Goal: Information Seeking & Learning: Find specific fact

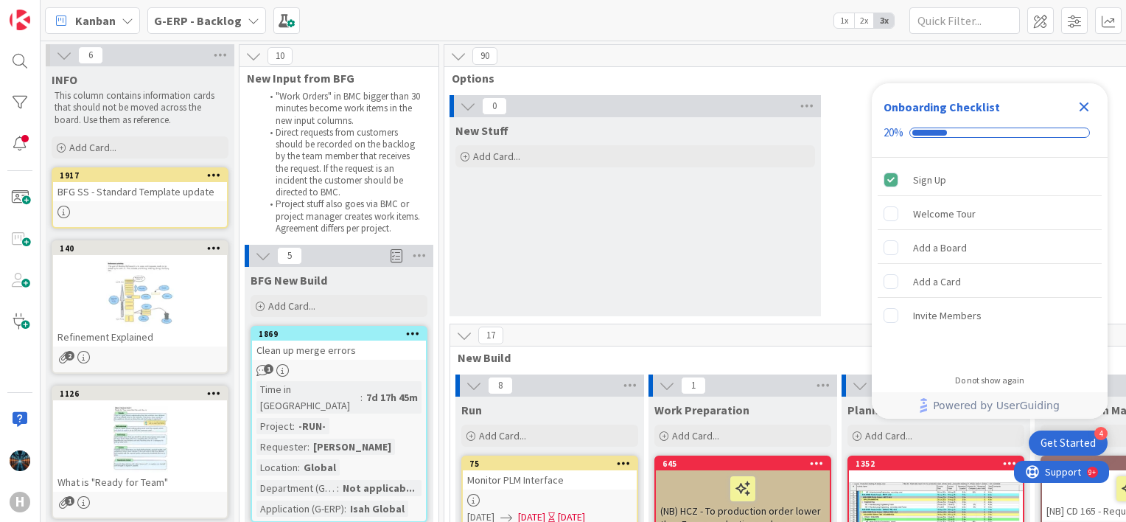
click at [1083, 105] on icon "Close Checklist" at bounding box center [1085, 107] width 10 height 10
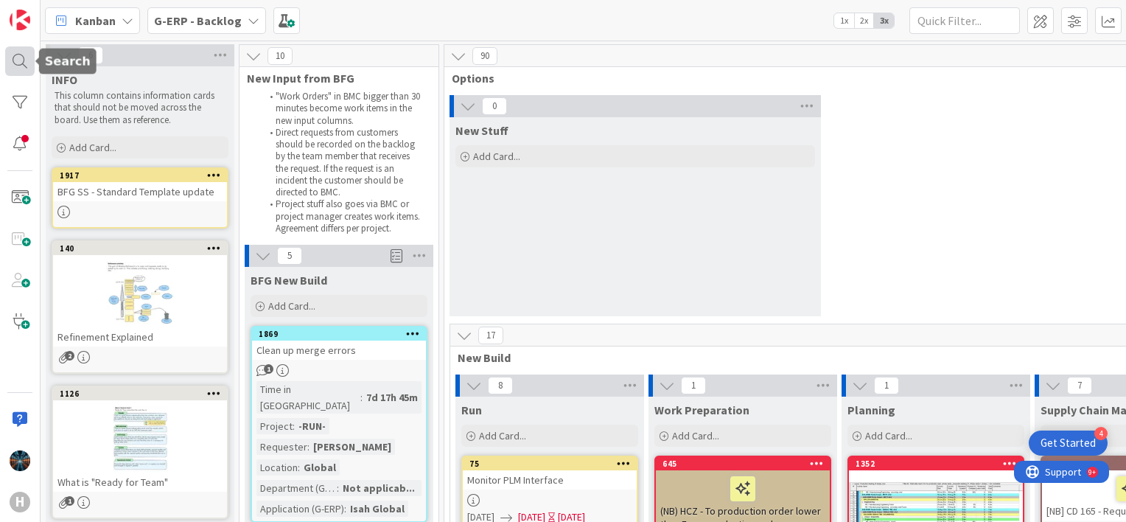
click at [21, 60] on div at bounding box center [19, 60] width 29 height 29
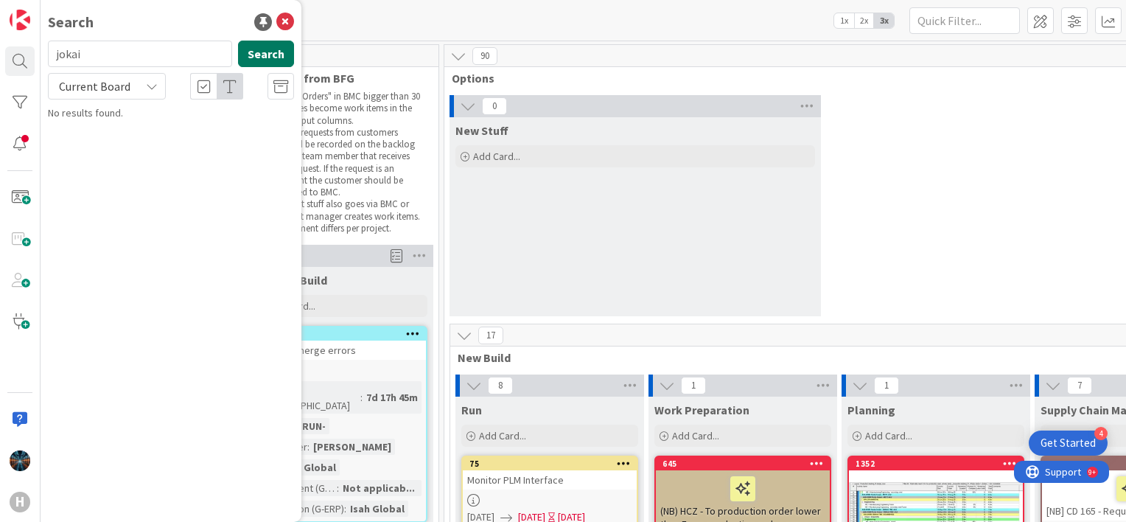
type input "jokai"
click at [265, 50] on button "Search" at bounding box center [266, 54] width 56 height 27
click at [150, 85] on icon at bounding box center [152, 86] width 12 height 12
click at [131, 16] on div "Search" at bounding box center [171, 22] width 246 height 22
click at [287, 15] on icon at bounding box center [285, 22] width 18 height 18
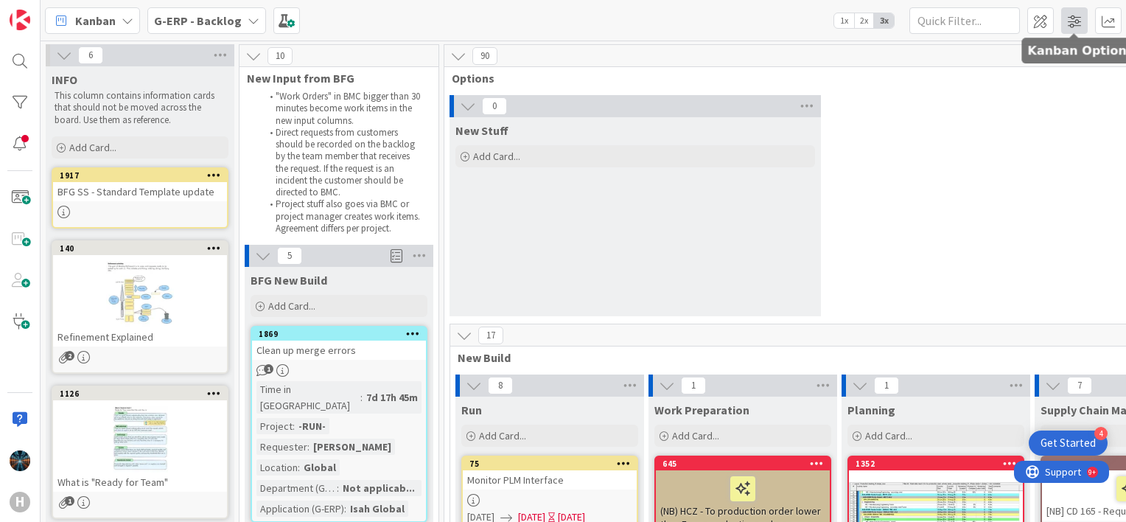
click at [1072, 18] on span at bounding box center [1074, 20] width 27 height 27
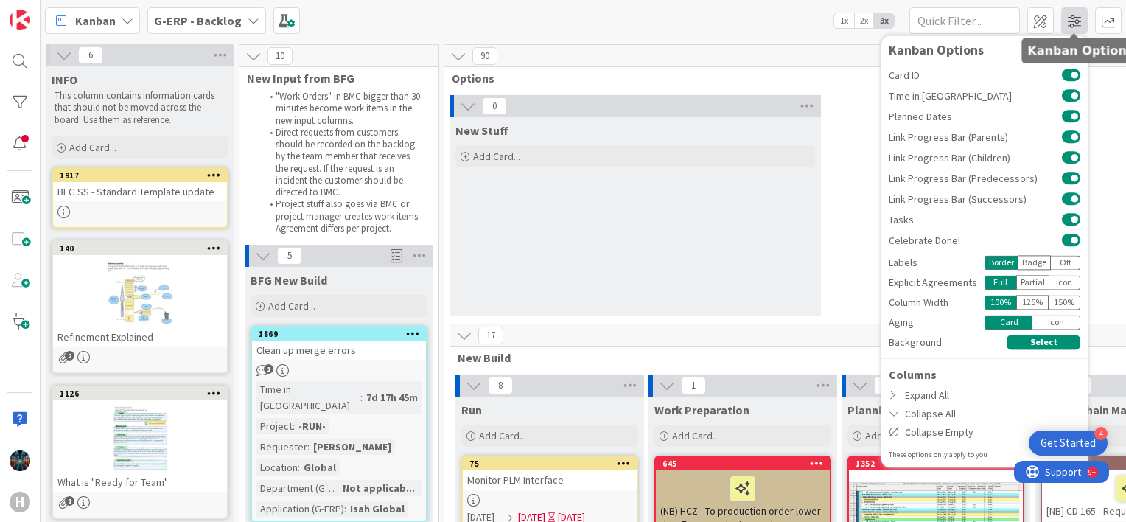
click at [1075, 18] on span at bounding box center [1074, 20] width 27 height 27
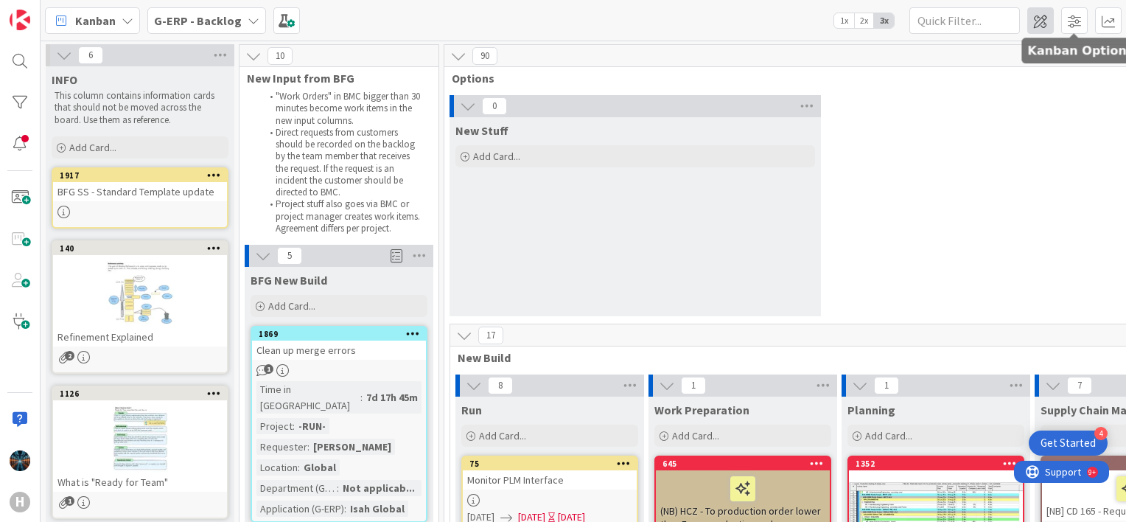
click at [1044, 21] on span at bounding box center [1040, 20] width 27 height 27
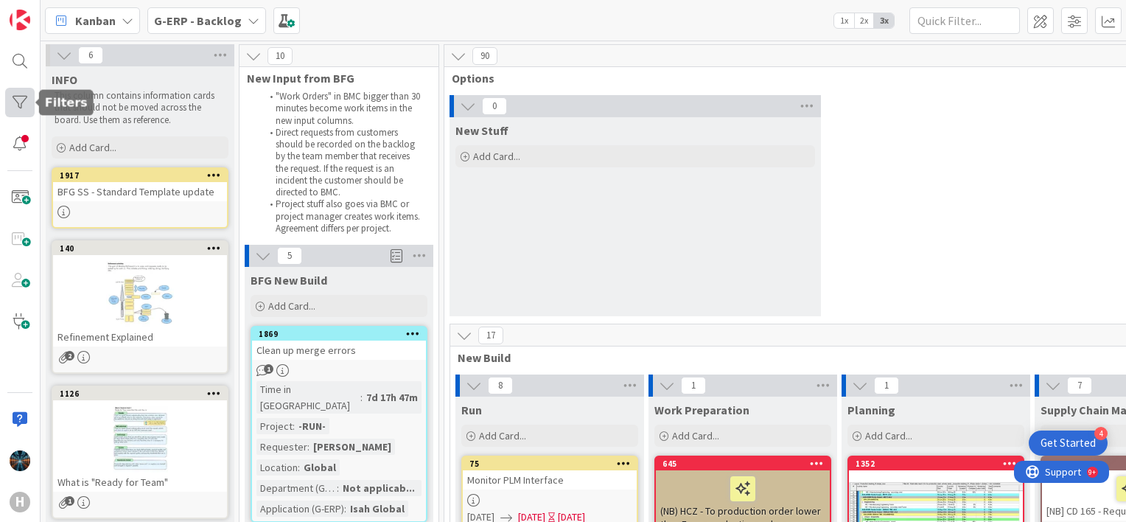
click at [18, 101] on div at bounding box center [19, 102] width 29 height 29
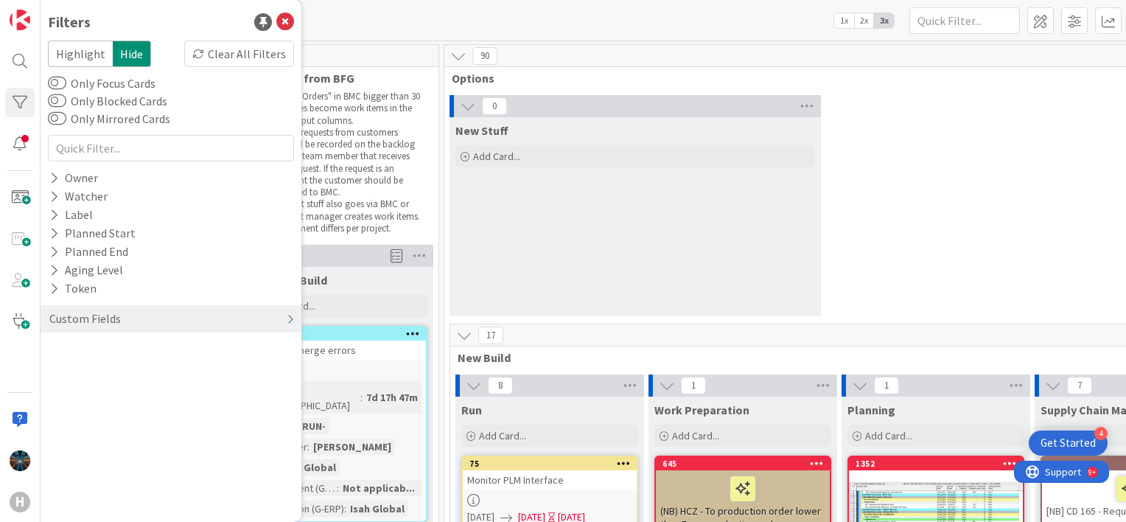
click at [292, 318] on icon at bounding box center [290, 319] width 7 height 12
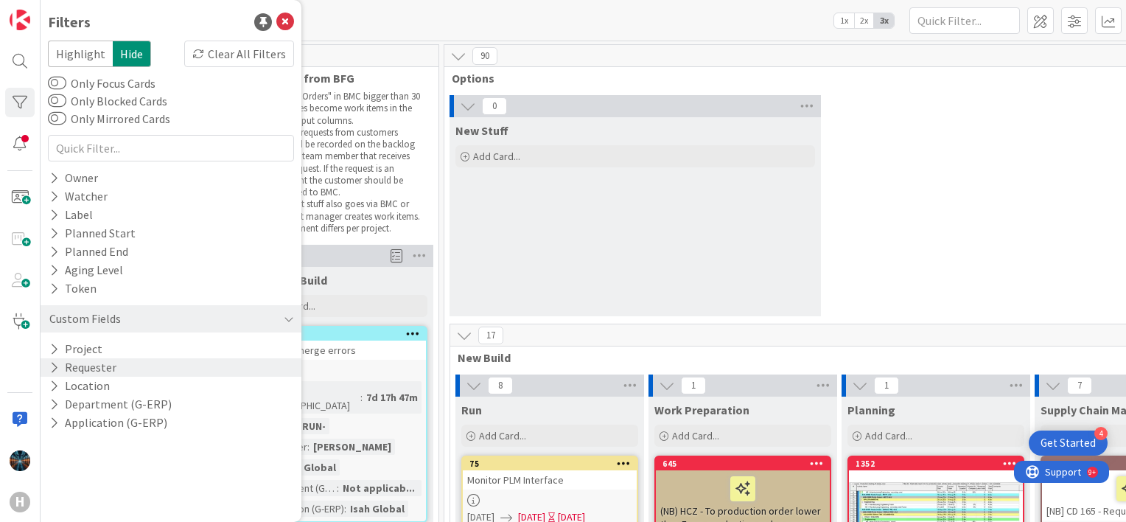
click at [52, 368] on icon at bounding box center [54, 367] width 10 height 13
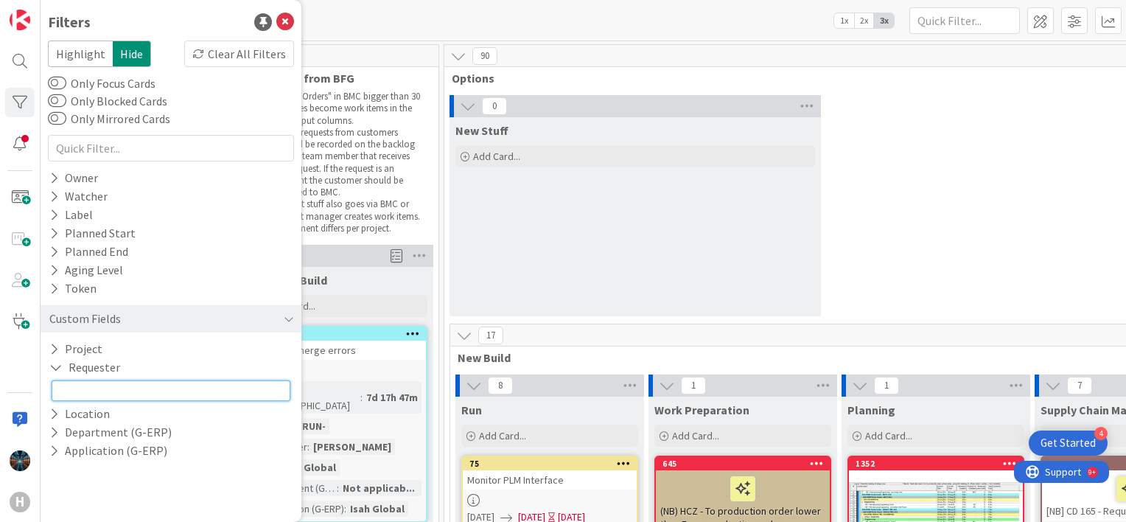
click at [79, 391] on input "text" at bounding box center [171, 390] width 239 height 21
type input "Jokai"
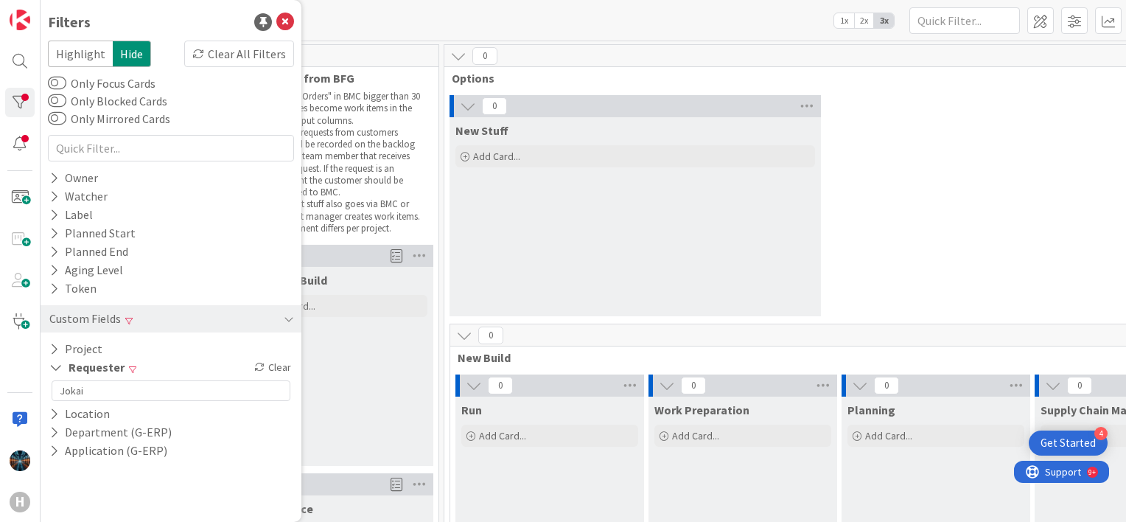
click at [321, 18] on div "Kanban G-ERP - Backlog 1x 2x 3x" at bounding box center [584, 20] width 1086 height 41
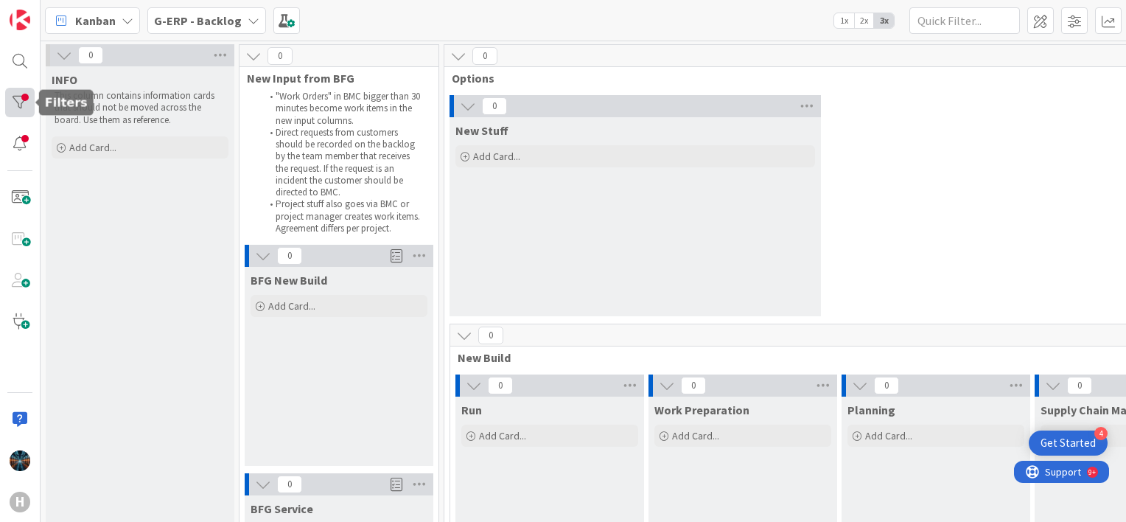
click at [22, 99] on div at bounding box center [19, 102] width 29 height 29
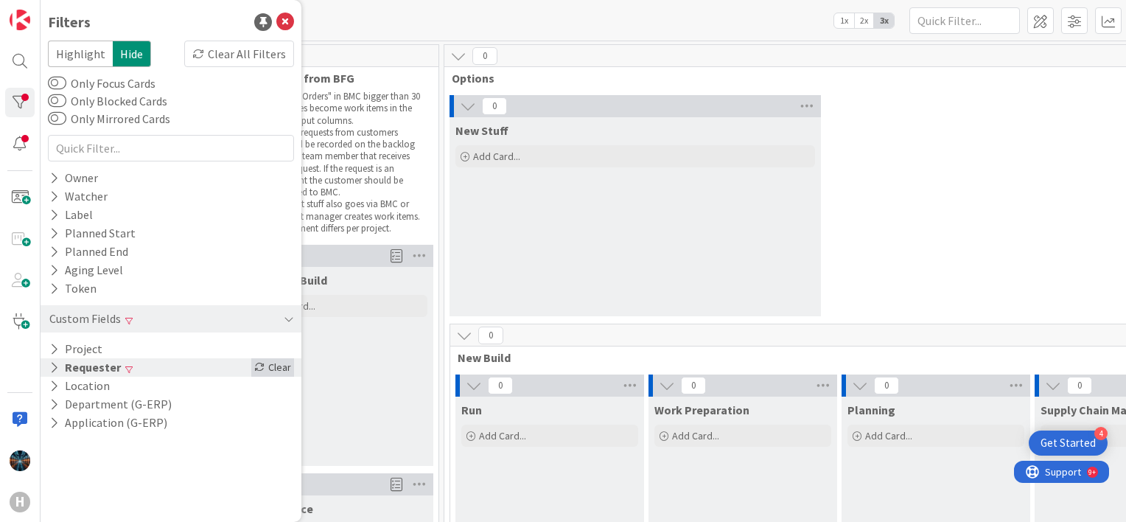
click at [283, 366] on div "Clear" at bounding box center [272, 367] width 43 height 18
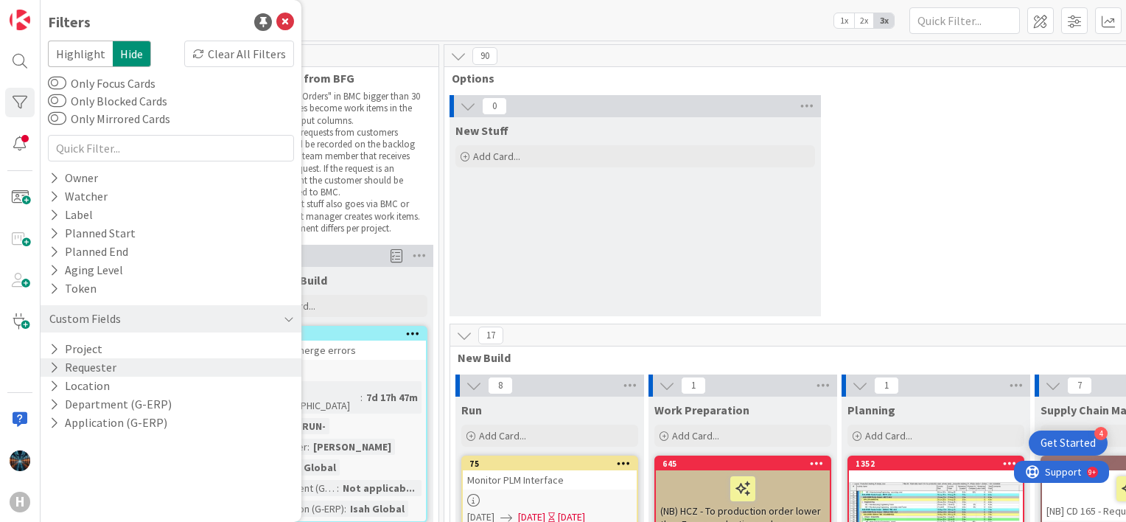
click at [354, 21] on div "Kanban G-ERP - Backlog 1x 2x 3x" at bounding box center [584, 20] width 1086 height 41
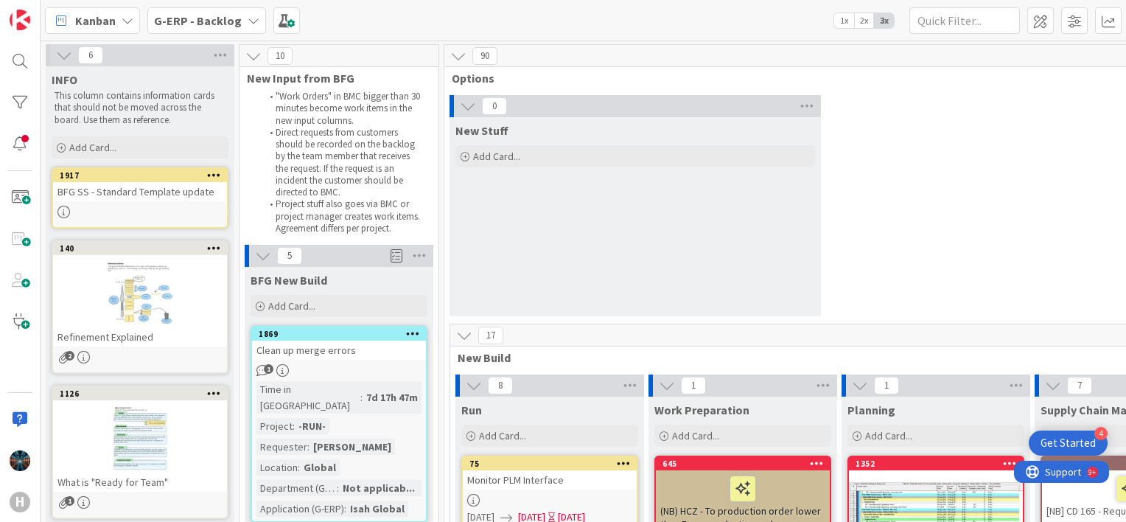
click at [248, 17] on icon at bounding box center [254, 21] width 12 height 12
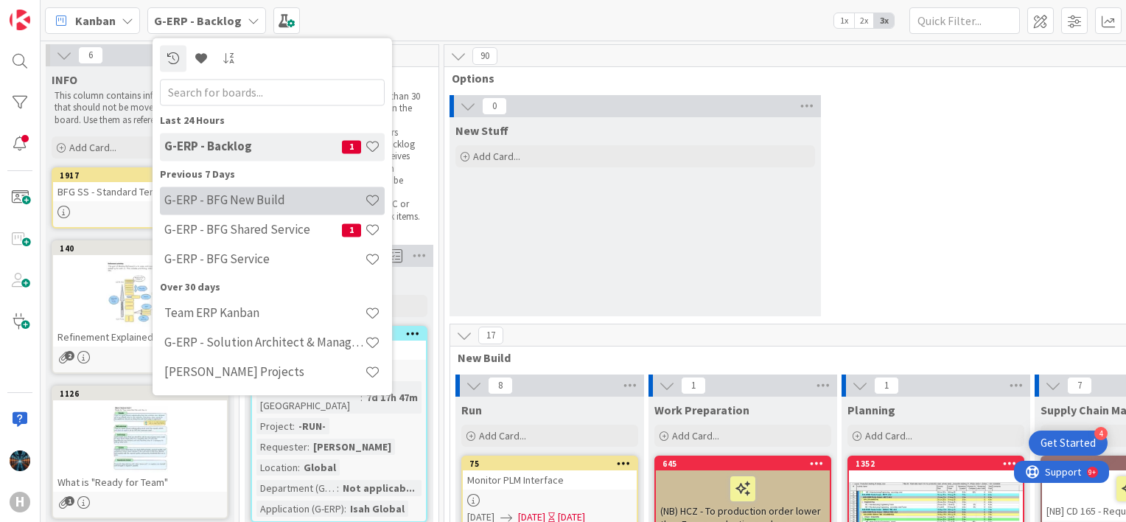
click at [221, 202] on h4 "G-ERP - BFG New Build" at bounding box center [264, 200] width 200 height 15
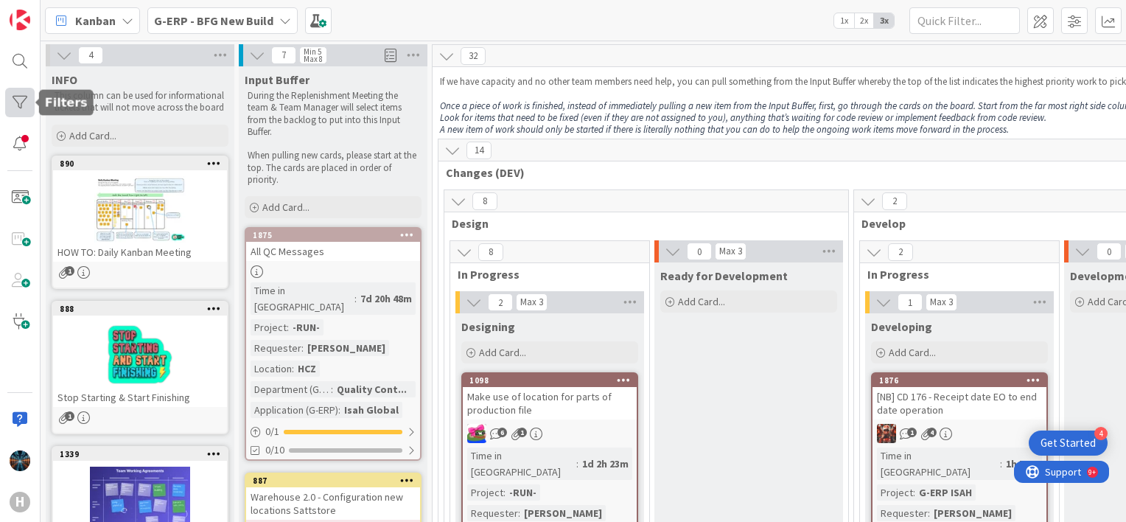
click at [16, 99] on div at bounding box center [19, 102] width 29 height 29
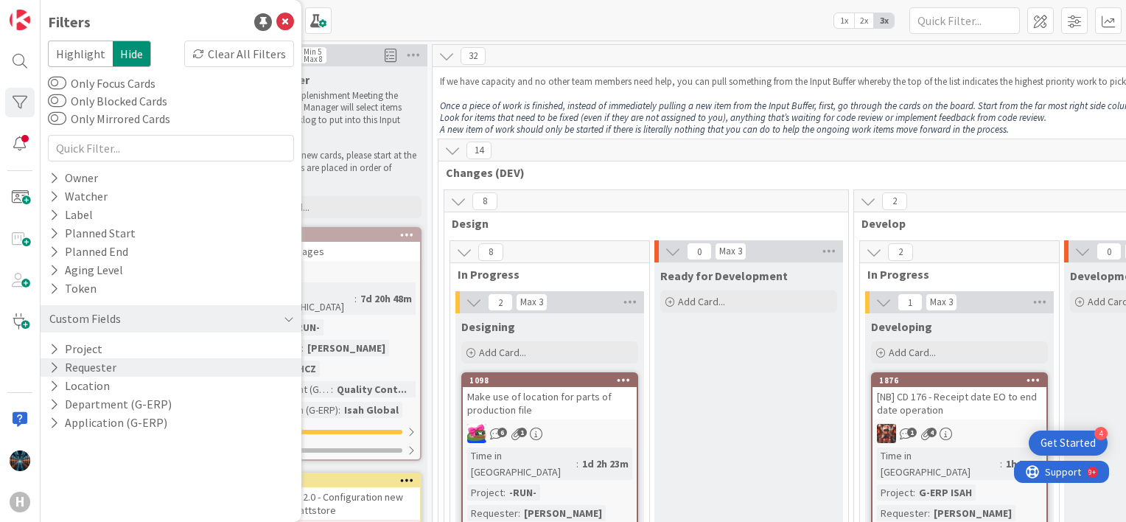
click at [91, 368] on button "Requester" at bounding box center [83, 367] width 70 height 18
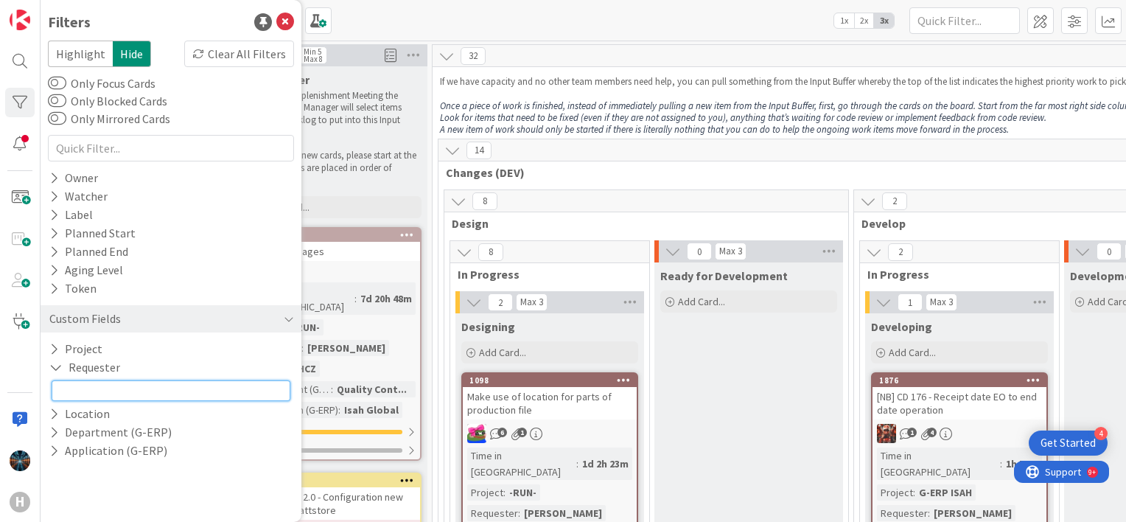
click at [97, 393] on input "text" at bounding box center [171, 390] width 239 height 21
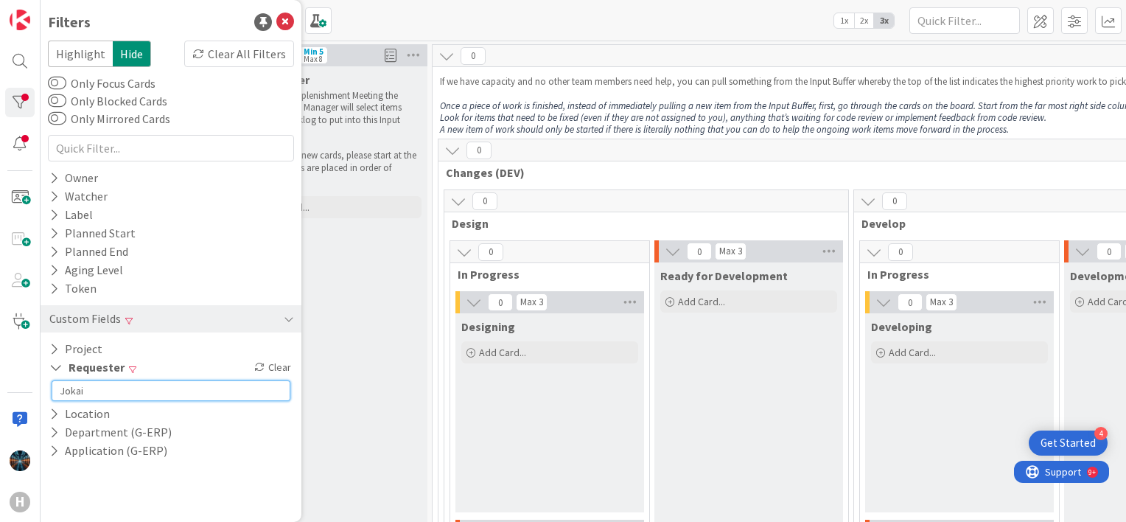
type input "Jokai"
click at [506, 15] on div "Kanban G-ERP - BFG New Build 1x 2x 3x" at bounding box center [584, 20] width 1086 height 41
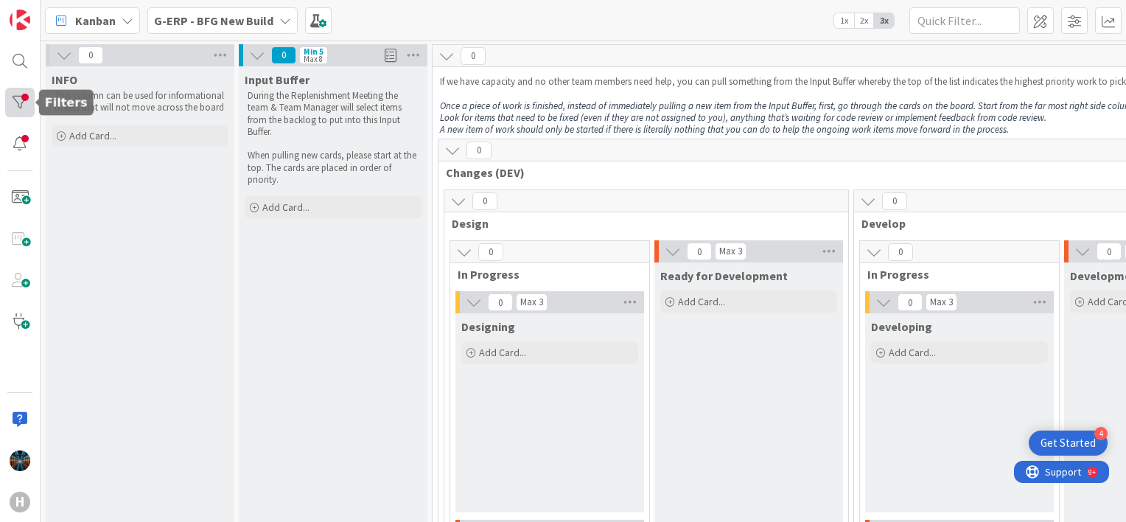
click at [21, 97] on div at bounding box center [19, 102] width 29 height 29
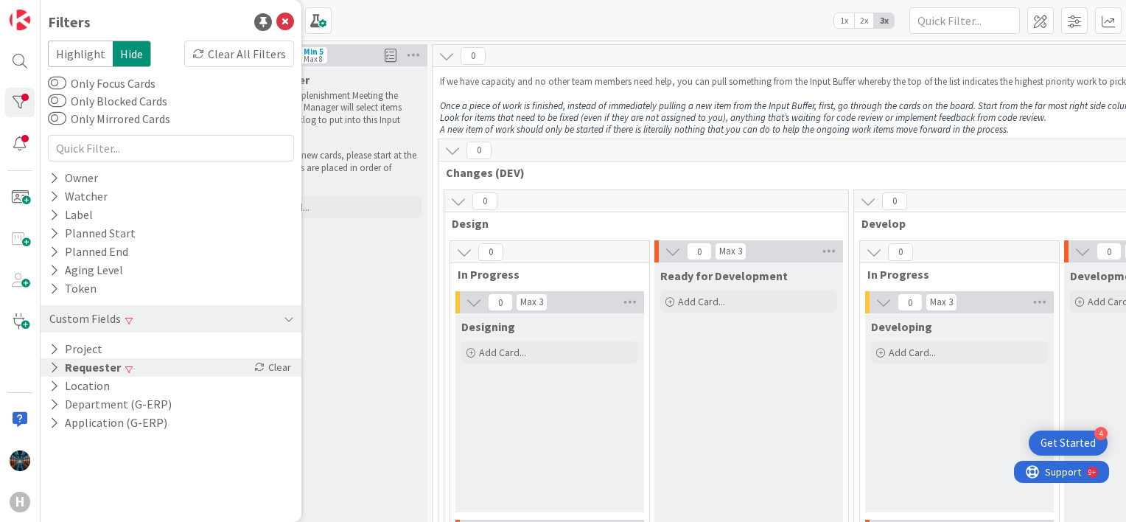
click at [93, 366] on button "Requester" at bounding box center [85, 367] width 74 height 18
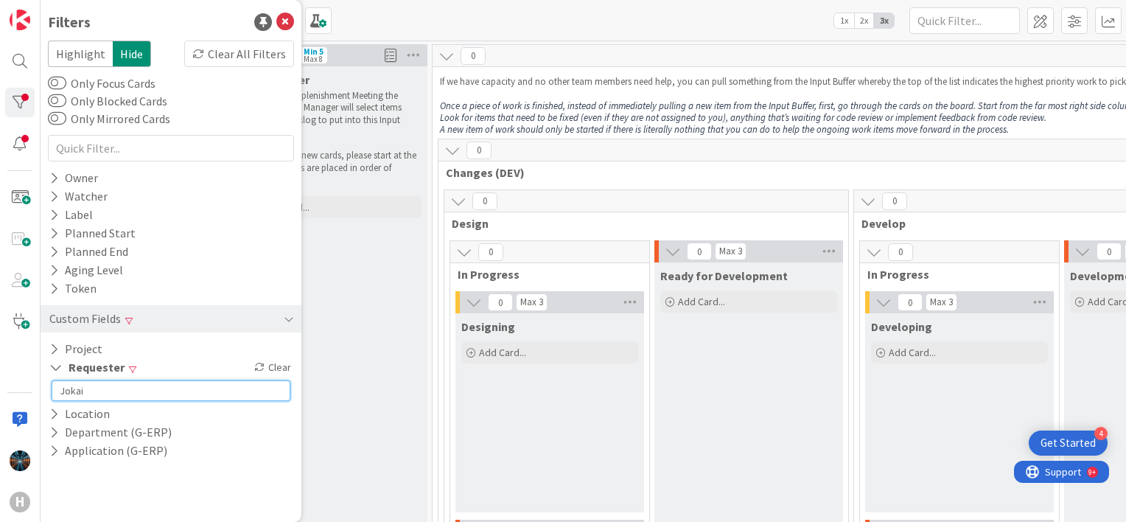
click at [92, 388] on input "Jokai" at bounding box center [171, 390] width 239 height 21
drag, startPoint x: 92, startPoint y: 388, endPoint x: 53, endPoint y: 388, distance: 39.1
click at [53, 388] on input "Jokai" at bounding box center [171, 390] width 239 height 21
click at [90, 393] on input "Jokai" at bounding box center [171, 390] width 239 height 21
type input "[PERSON_NAME]"
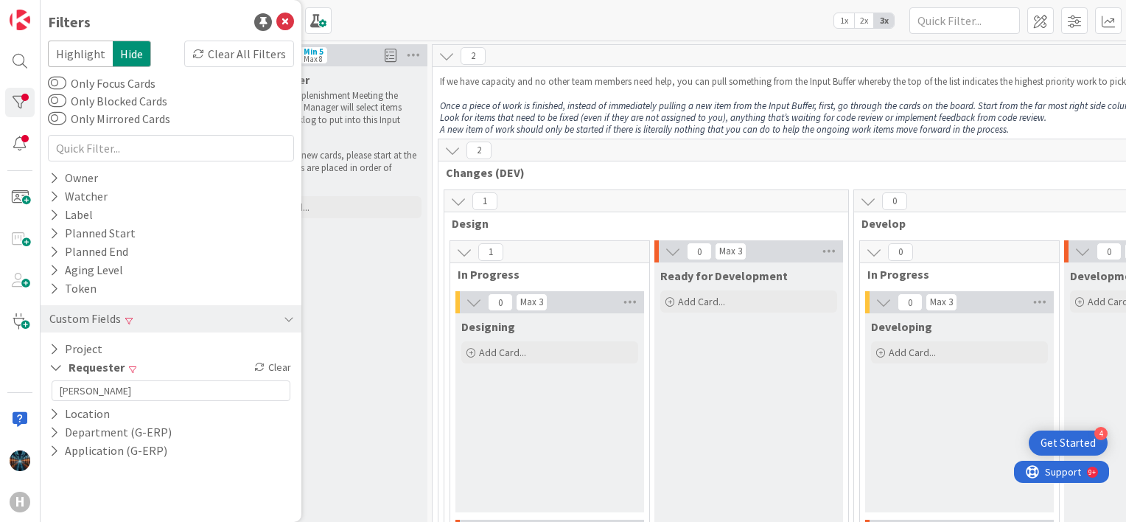
click at [548, 21] on div "Kanban G-ERP - BFG New Build 1x 2x 3x" at bounding box center [584, 20] width 1086 height 41
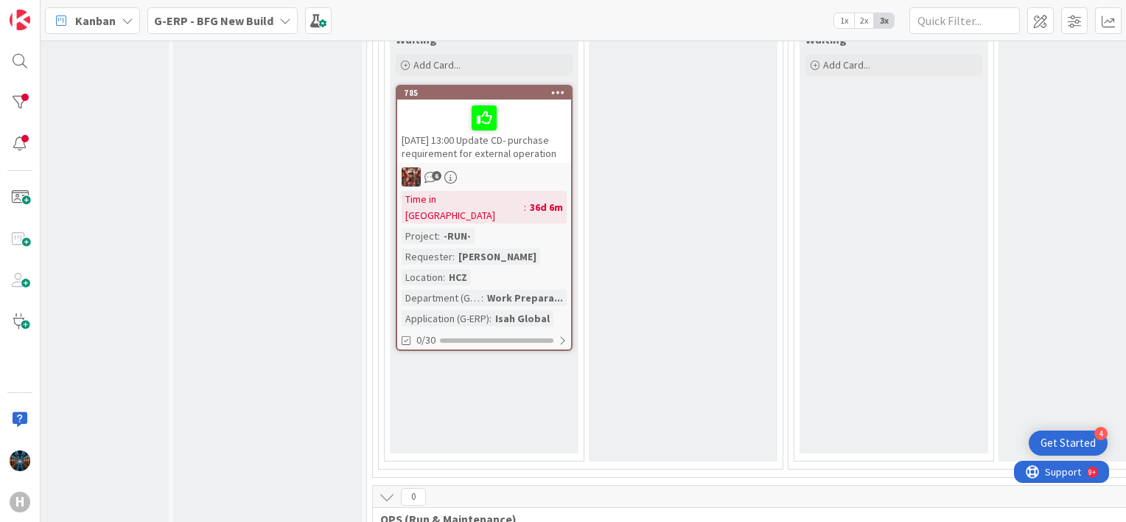
scroll to position [516, 0]
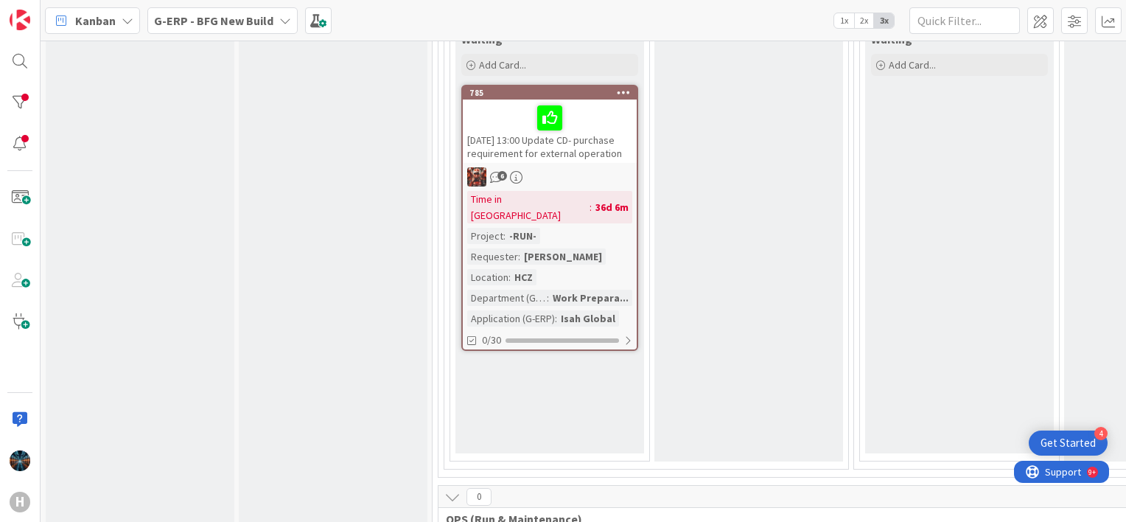
click at [576, 141] on div "[DATE] 13:00 Update CD- purchase requirement for external operation" at bounding box center [550, 130] width 174 height 63
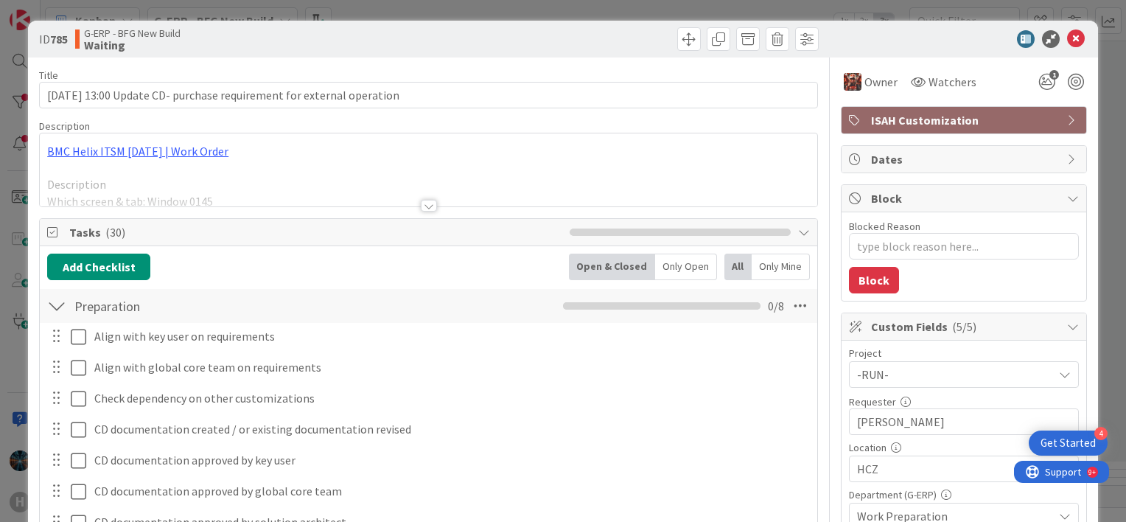
type textarea "x"
click at [422, 203] on div at bounding box center [429, 206] width 16 height 12
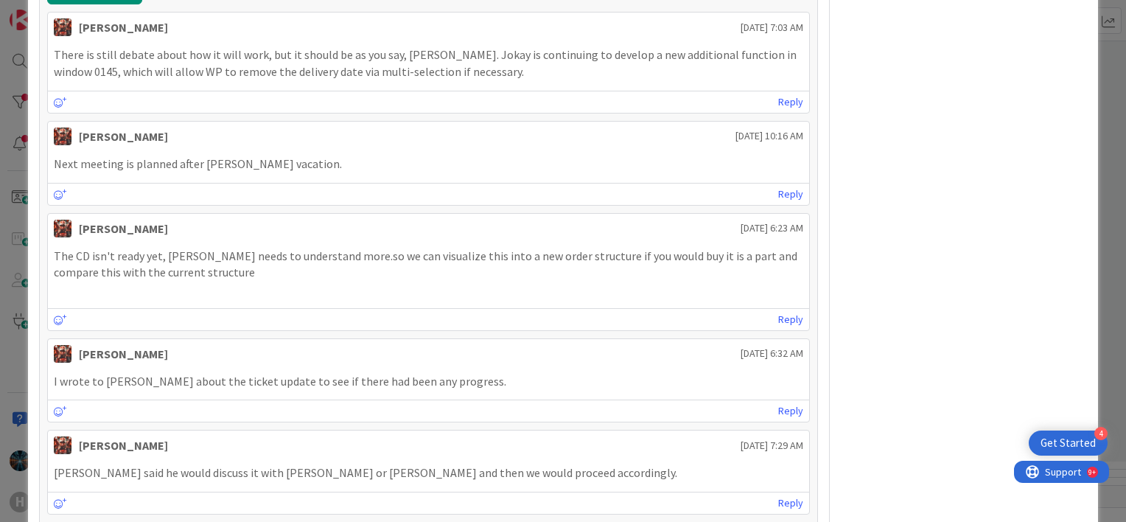
scroll to position [1916, 0]
